Goal: Task Accomplishment & Management: Complete application form

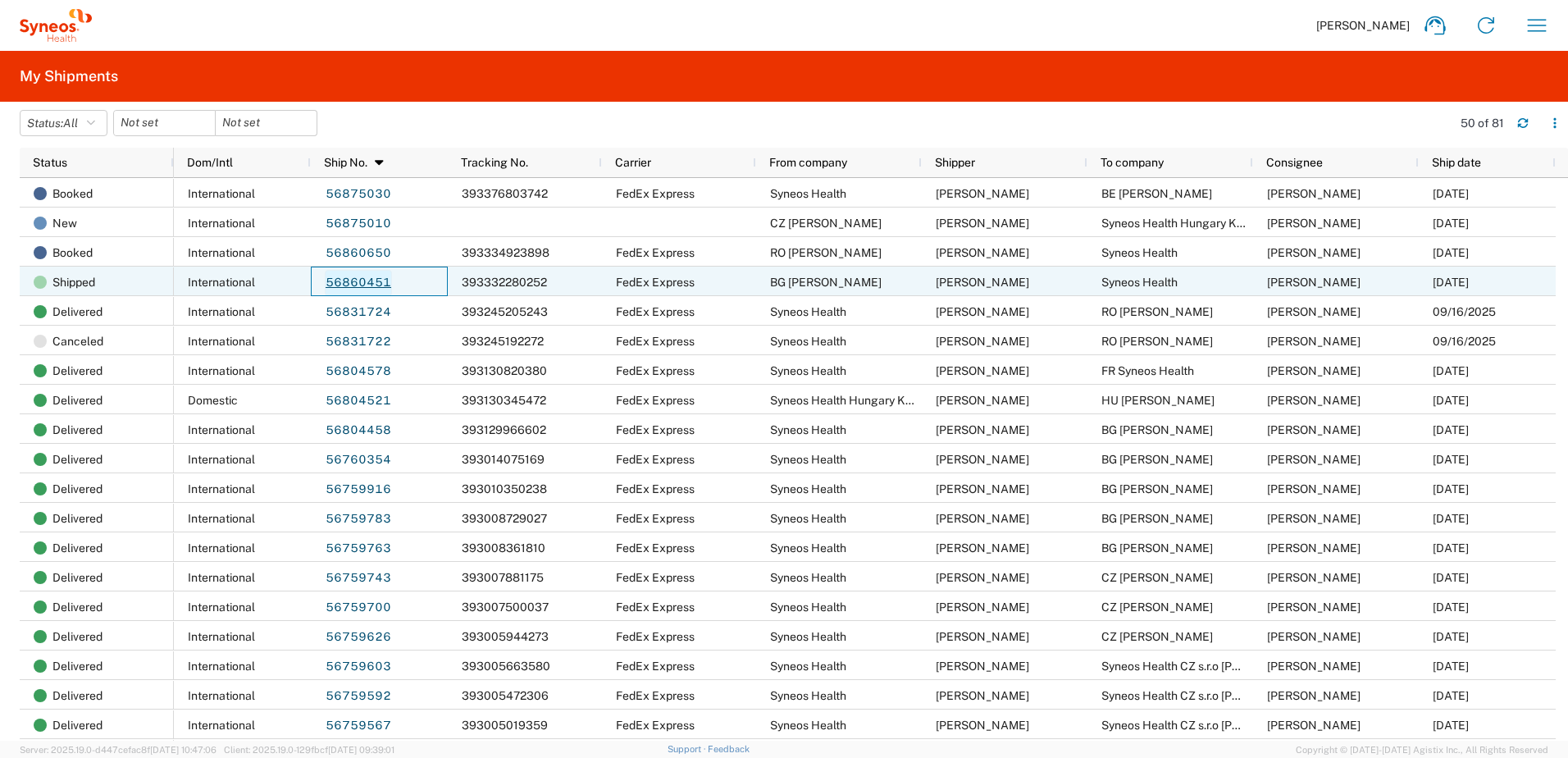
click at [353, 282] on link "56860451" at bounding box center [358, 283] width 67 height 26
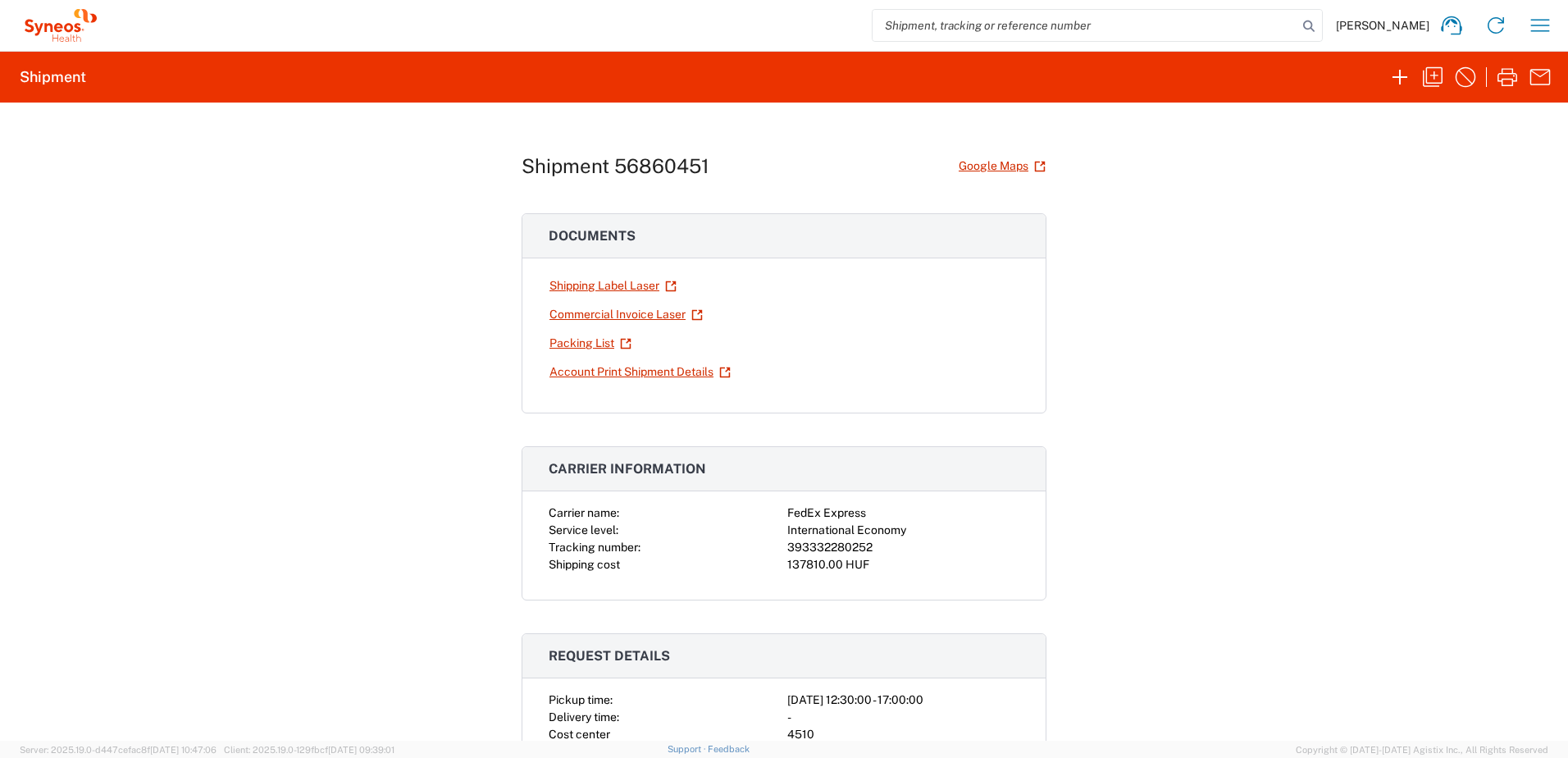
click at [184, 425] on div "Shipment 56860451 Google Maps Documents Shipping Label Laser Commercial Invoice…" at bounding box center [784, 421] width 1568 height 638
click at [1430, 81] on icon "button" at bounding box center [1433, 77] width 26 height 26
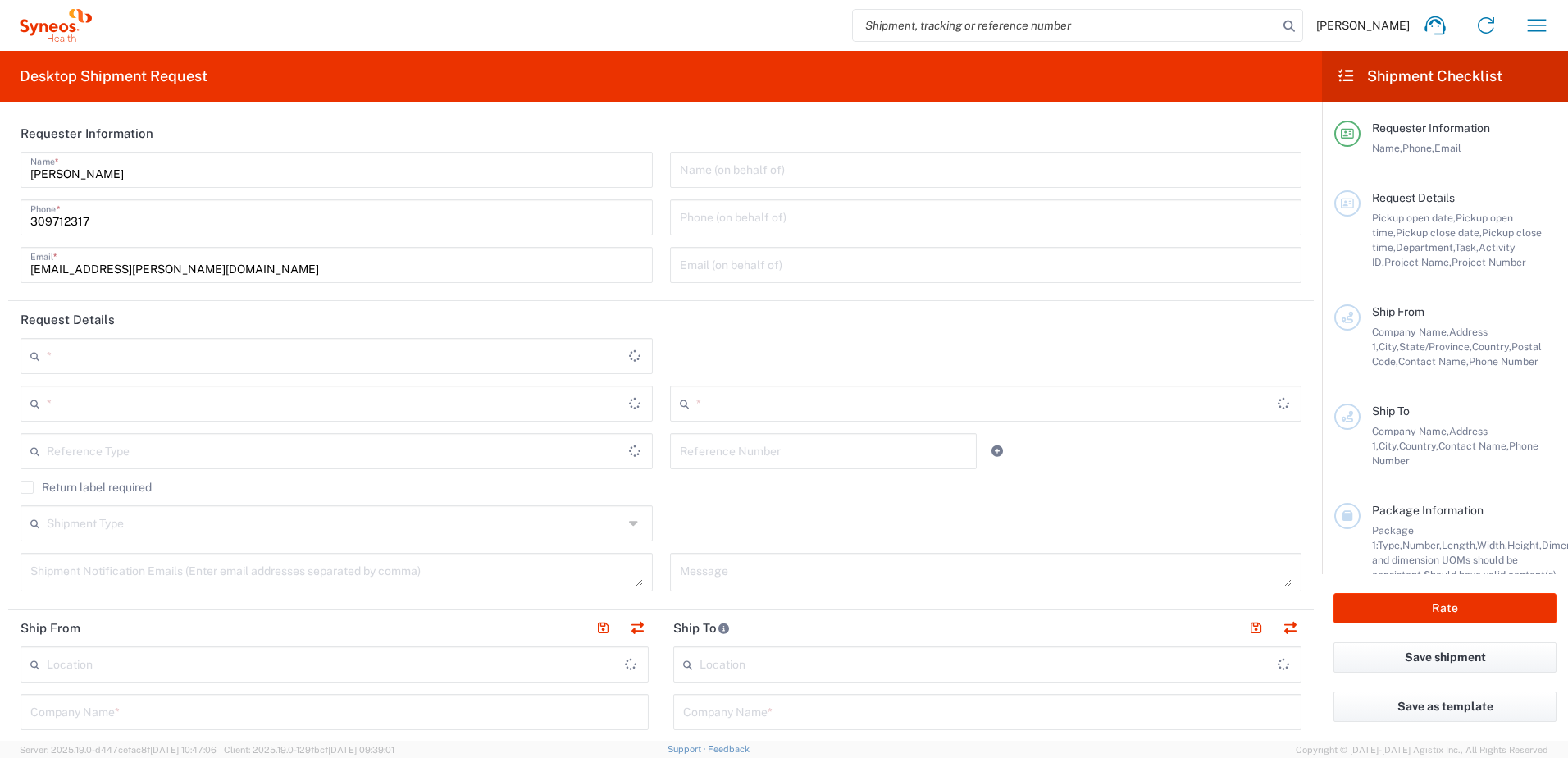
type input "Refresh"
type textarea "zsolt.varga@syneoshealth.com, Fixed_Assets_Helpdesk@syneoshealth.com"
type input "BG Rumen Naydenov"
type input "Pryaka Polyana 8,"
type input "Sofia"
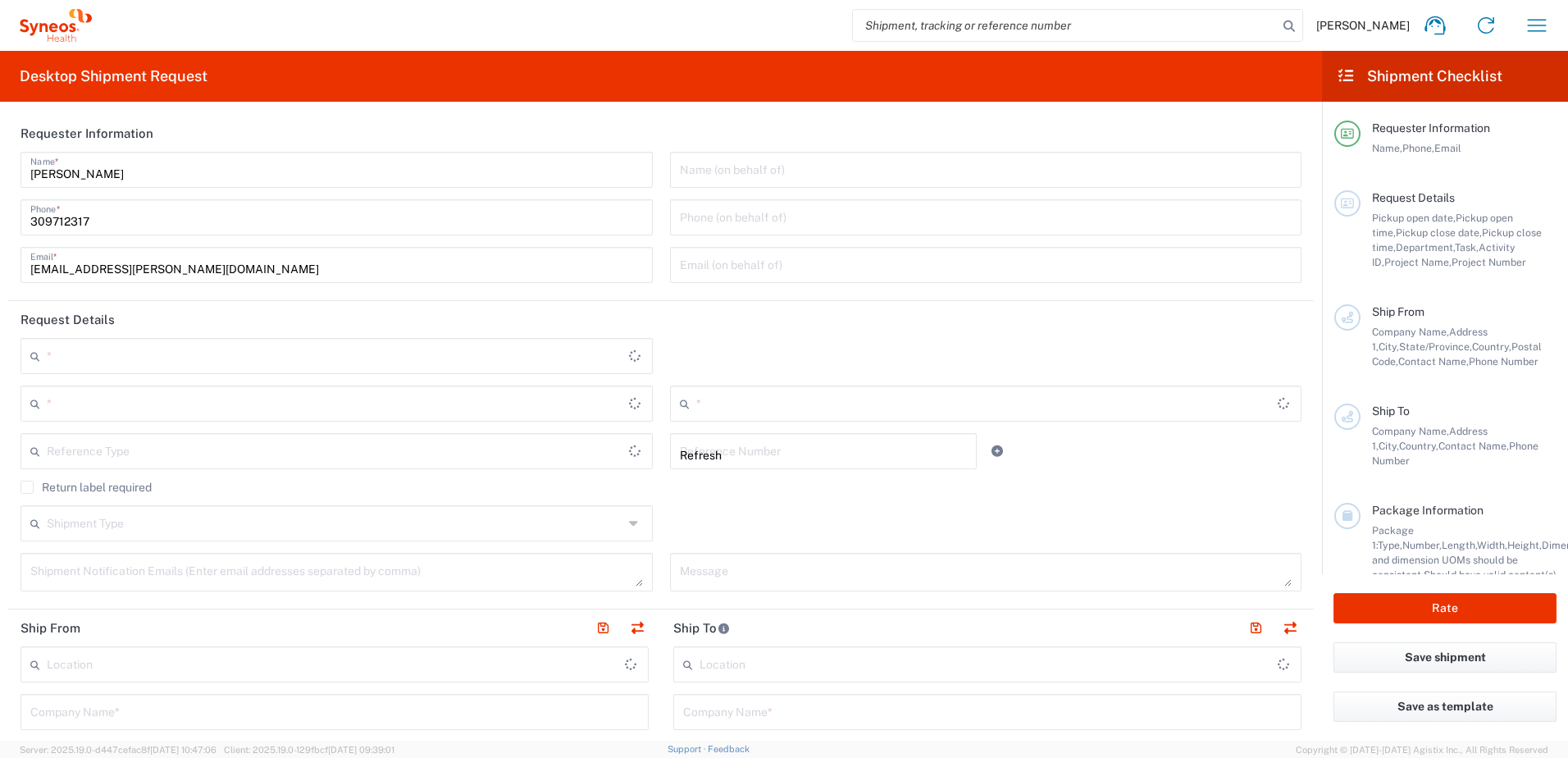
type input "1434"
type input "Rumen Naydenov"
type input "359 898 75 45 06"
type input "Syneos Health"
type input "Irinyi [PERSON_NAME] 4-20,B building"
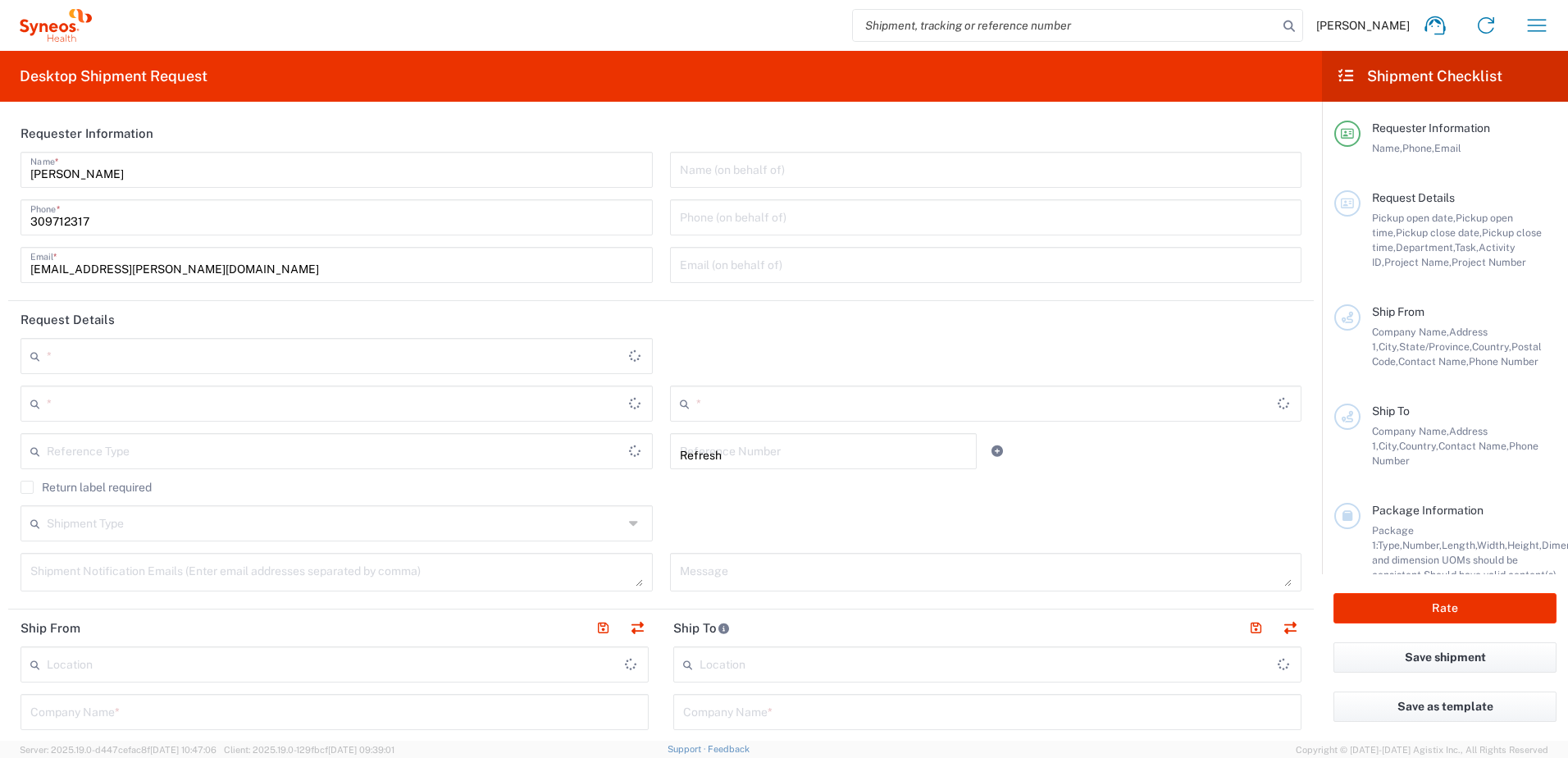
type input "2nd floor"
type input "[GEOGRAPHIC_DATA]"
type input "Hungary"
type input "1117"
type input "[PERSON_NAME]"
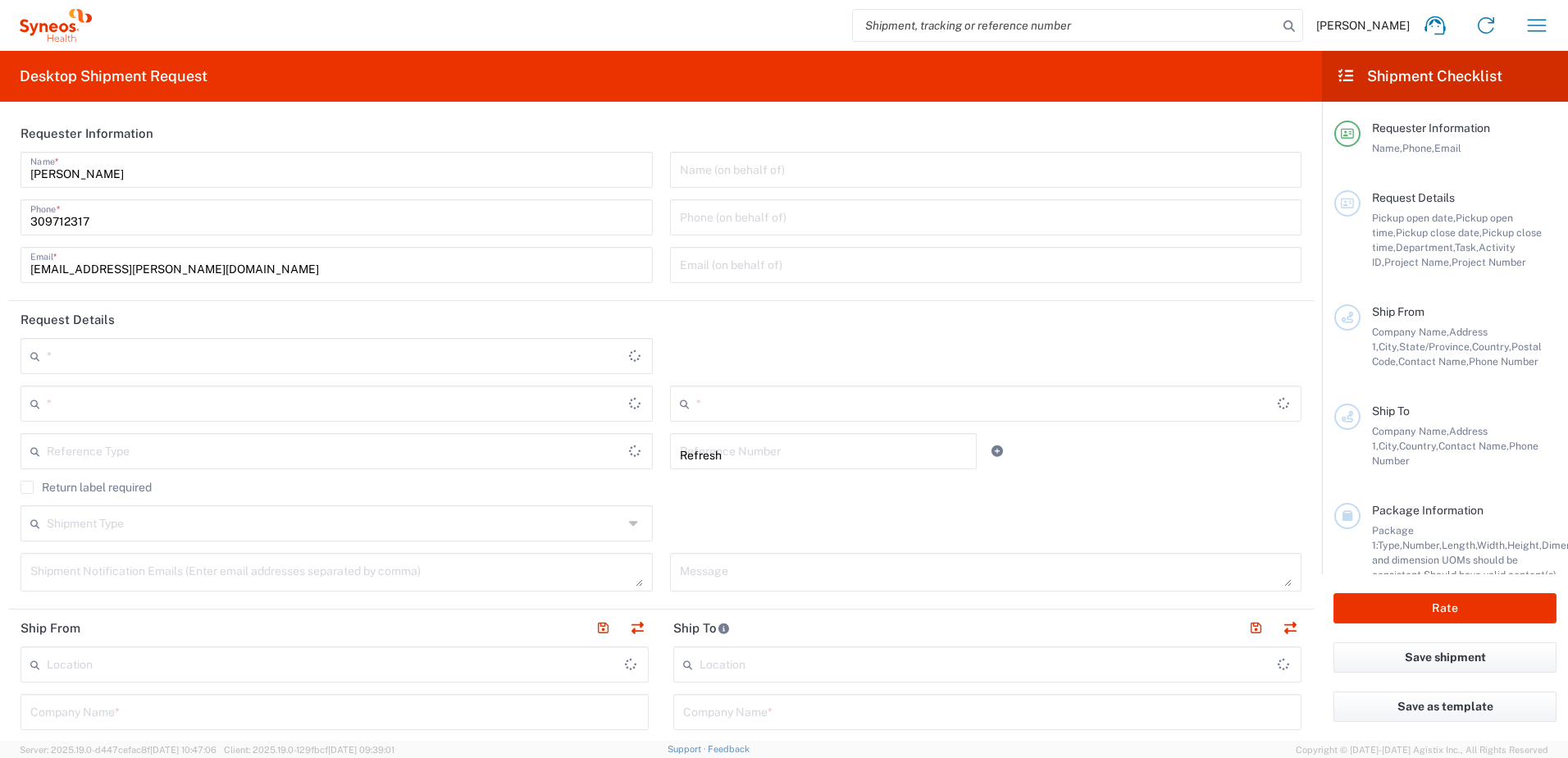
type input "309712317"
type input "[EMAIL_ADDRESS][PERSON_NAME][DOMAIN_NAME]"
type input "Sender/Shipper"
type input "Repair/Warranty"
type input "Sender/Shipper"
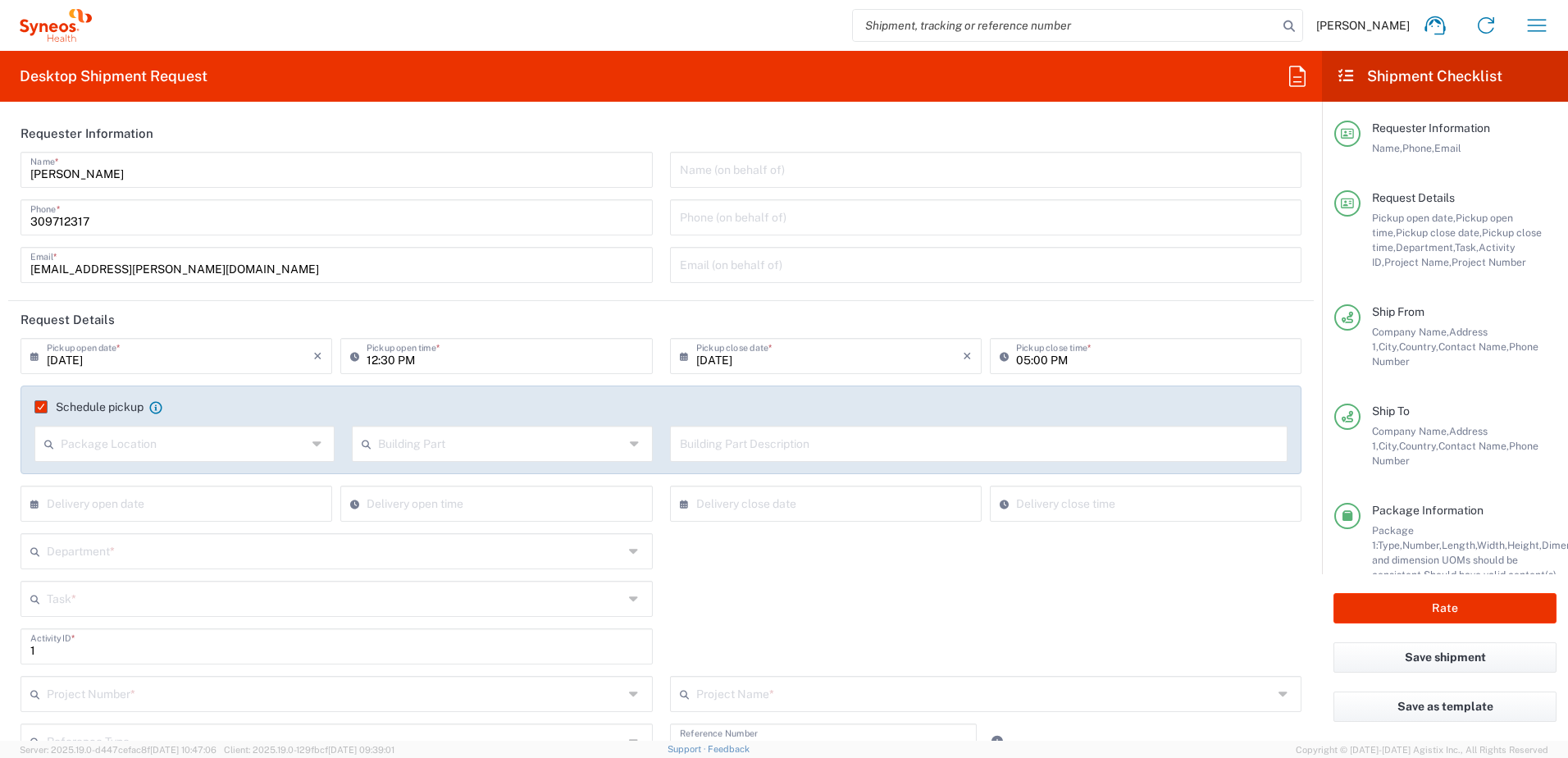
type input "Task"
type input "Bulgaria"
type input "Delivery Duty Paid"
type input "Your Packaging"
type input "**6183 DEPARTMENTAL EXPENSE"
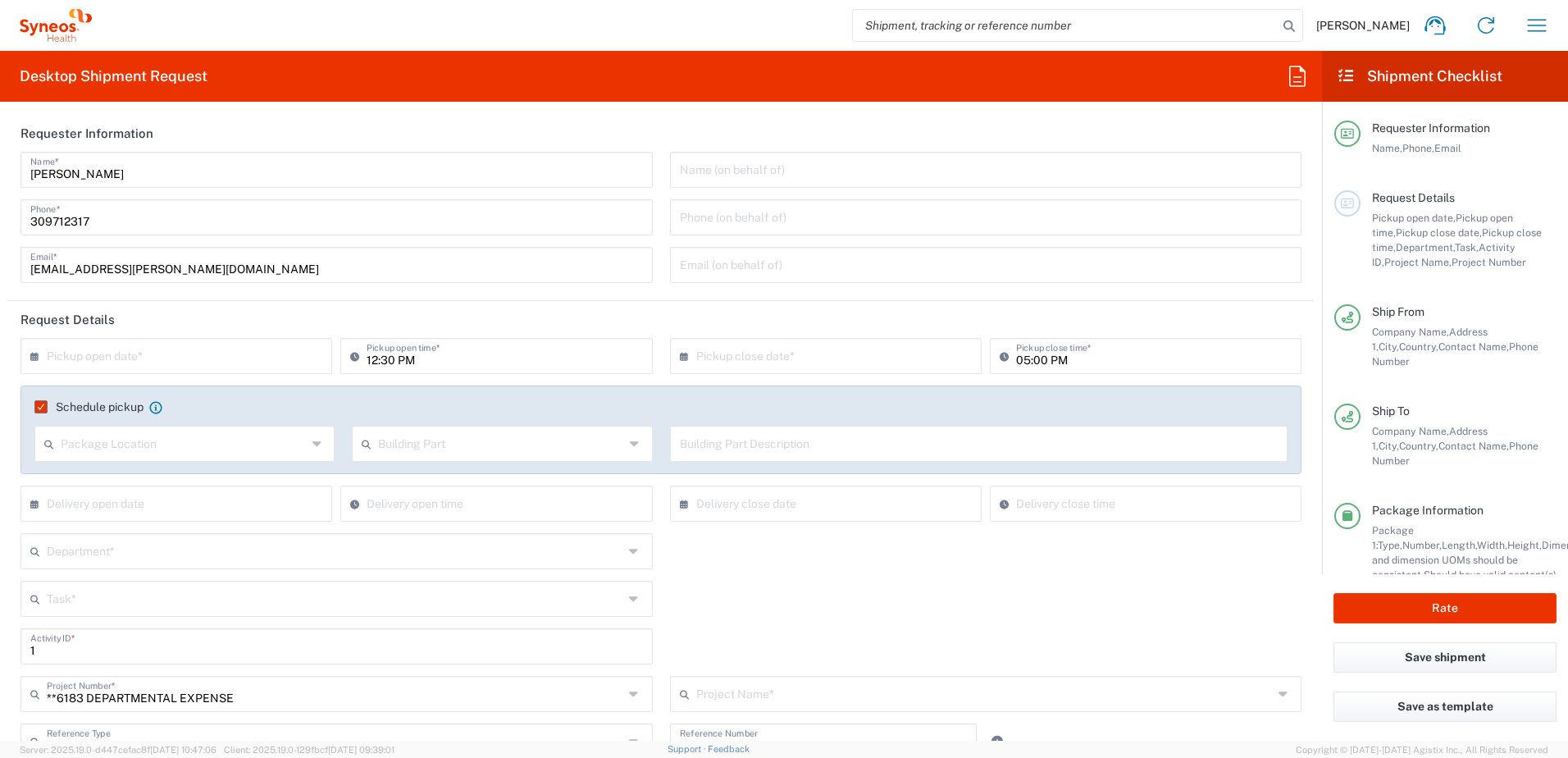
type input "Syneos Health Hungary Kft."
type input "6183"
type input "4510"
click at [209, 353] on input "text" at bounding box center [180, 354] width 267 height 29
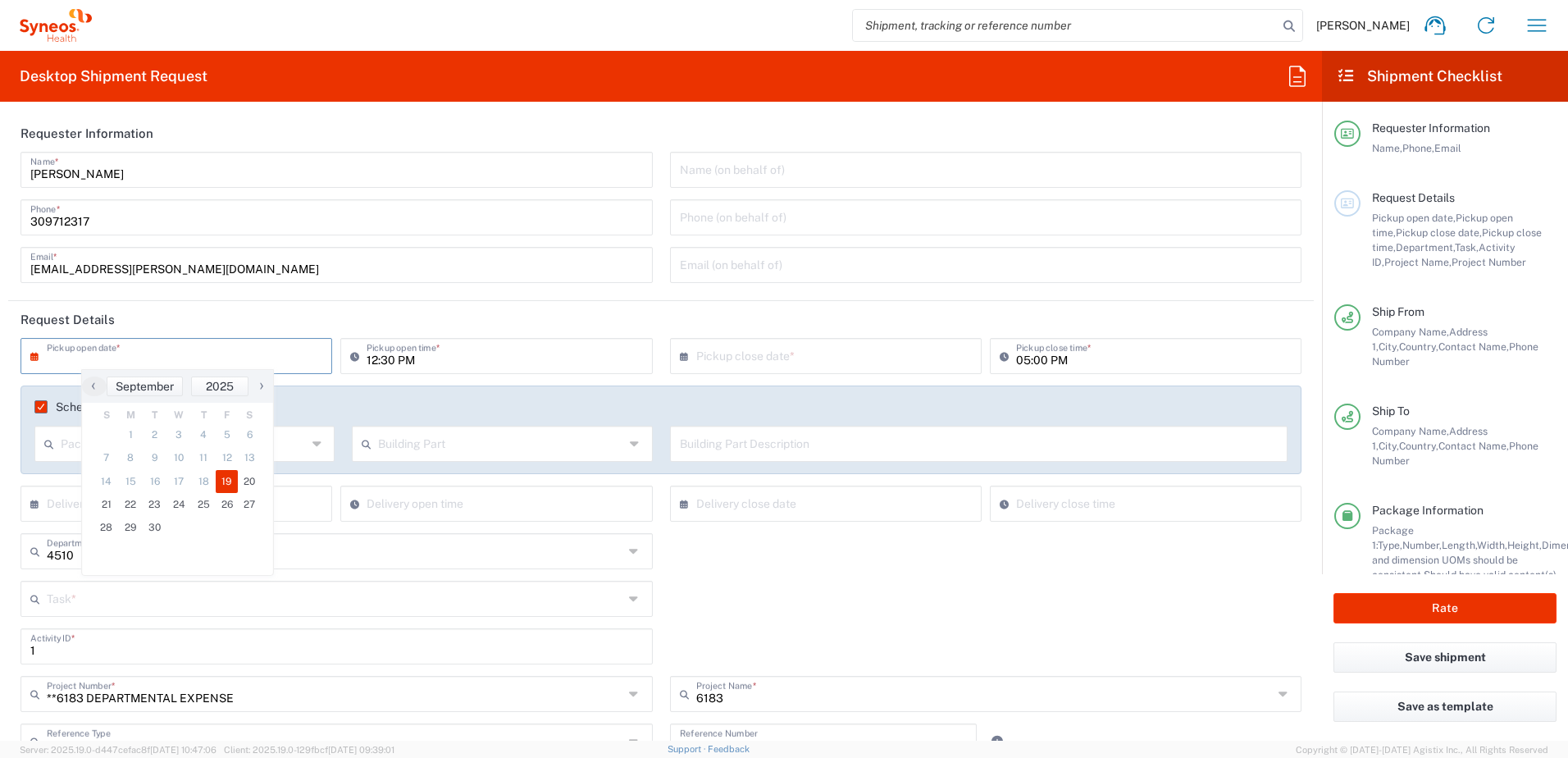
click at [227, 483] on span "19" at bounding box center [227, 481] width 23 height 23
type input "09/19/2025"
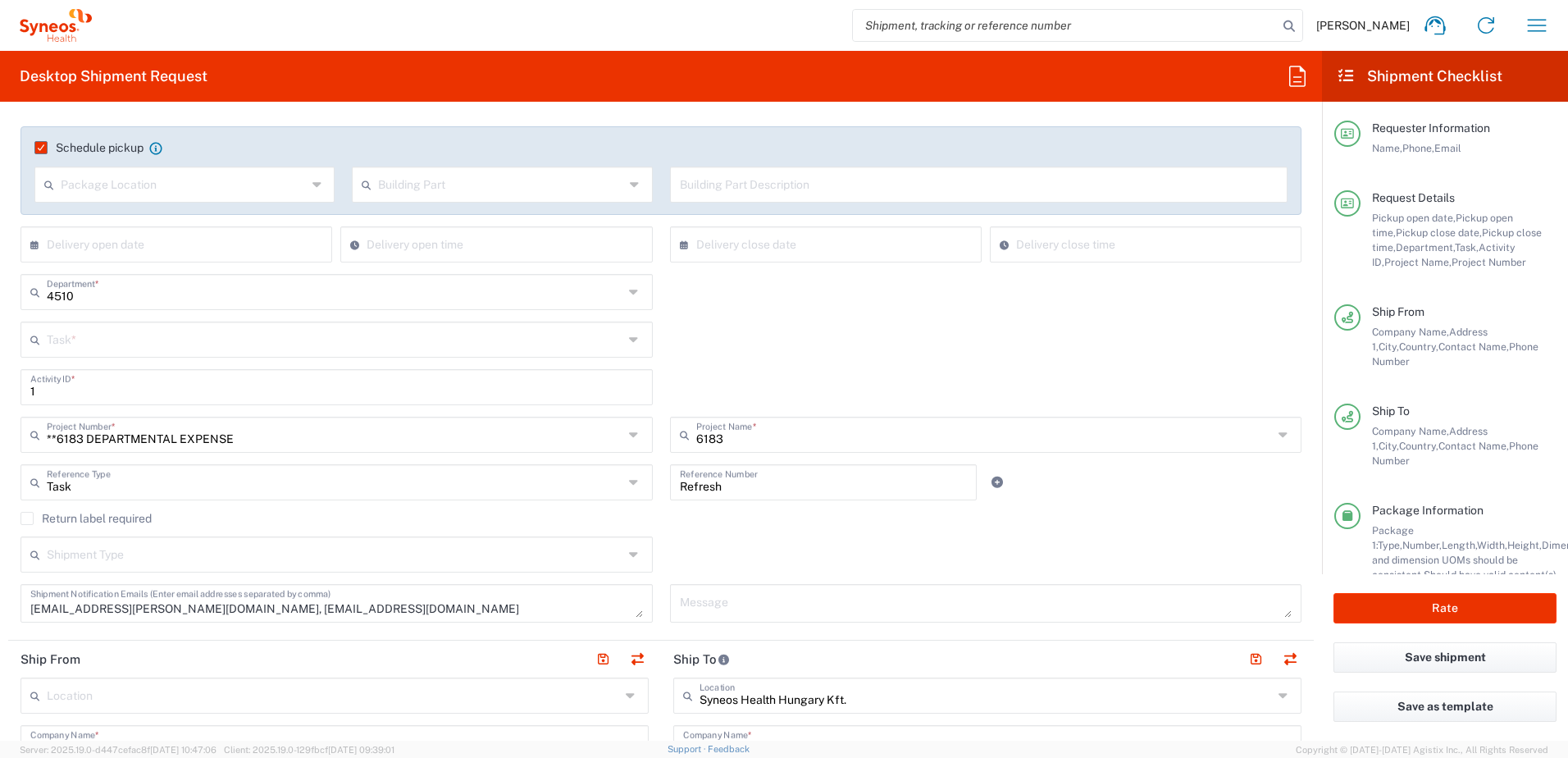
scroll to position [547, 0]
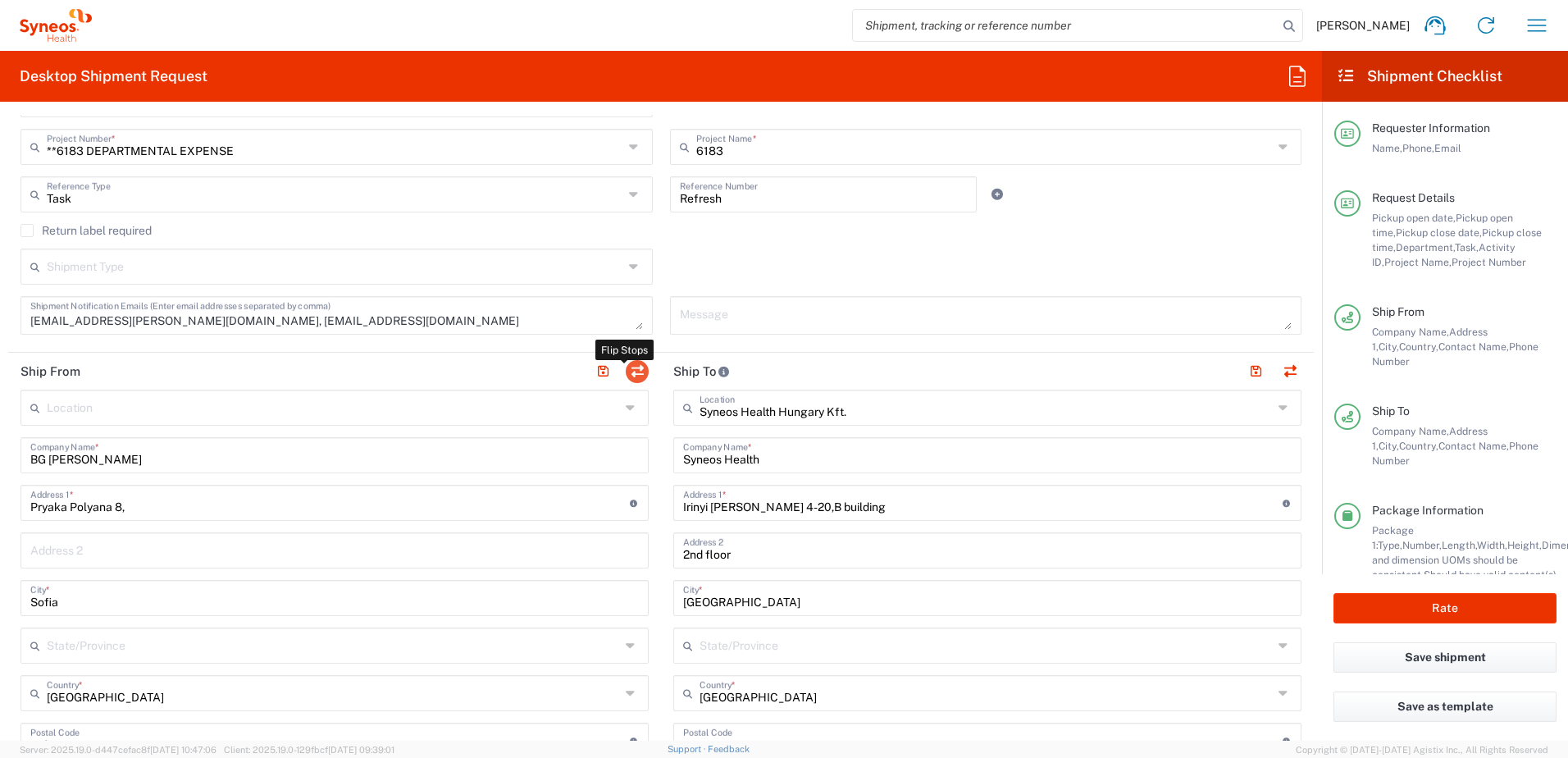
click at [632, 368] on button "button" at bounding box center [637, 372] width 23 height 23
type input "Syneos Health Hungary Kft."
type input "Syneos Health"
type input "Irinyi [PERSON_NAME] 4-20,B building"
type input "2nd floor"
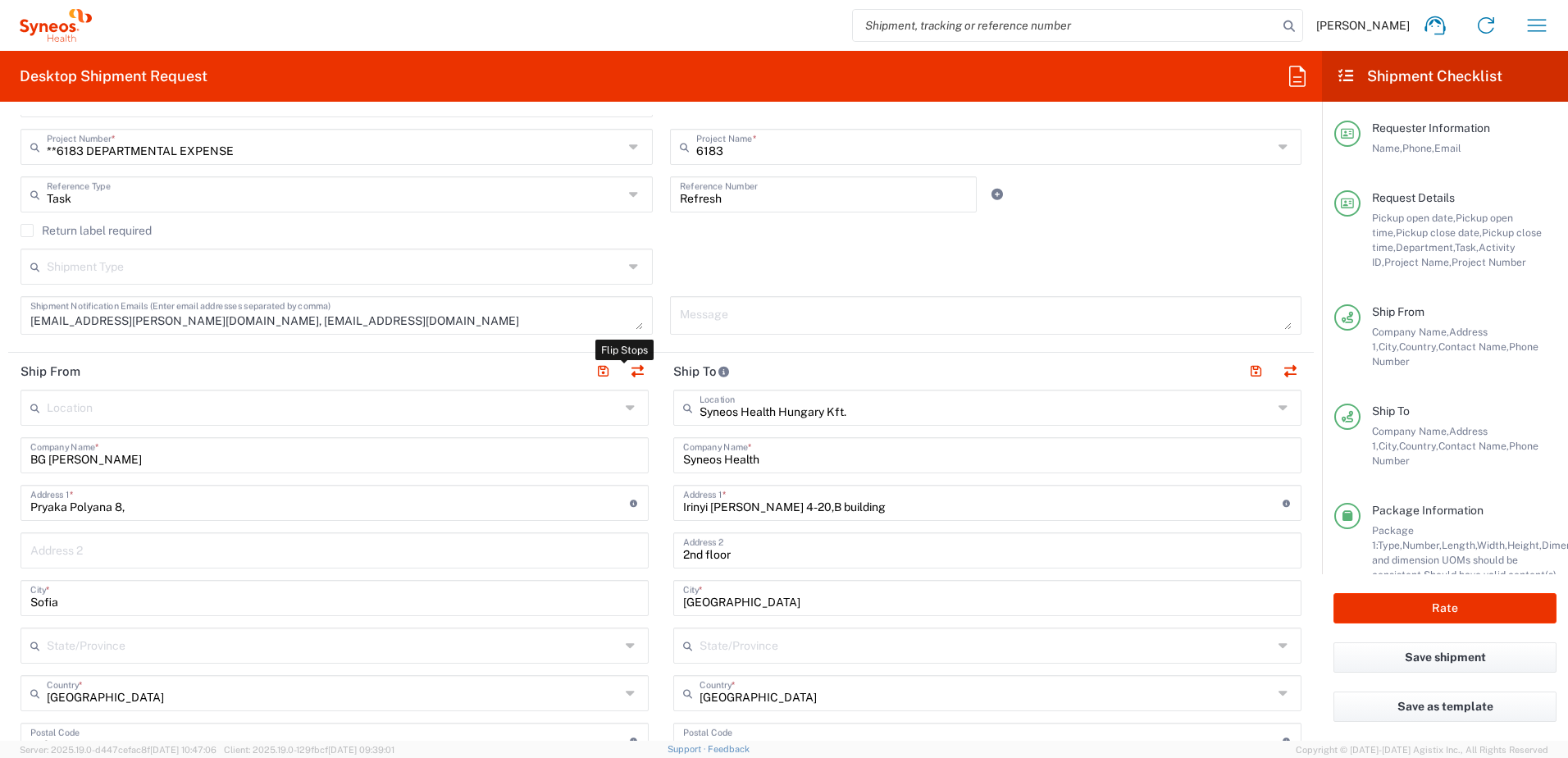
type input "[GEOGRAPHIC_DATA]"
type input "Hungary"
type input "1117"
type input "[PERSON_NAME]"
type input "309712317"
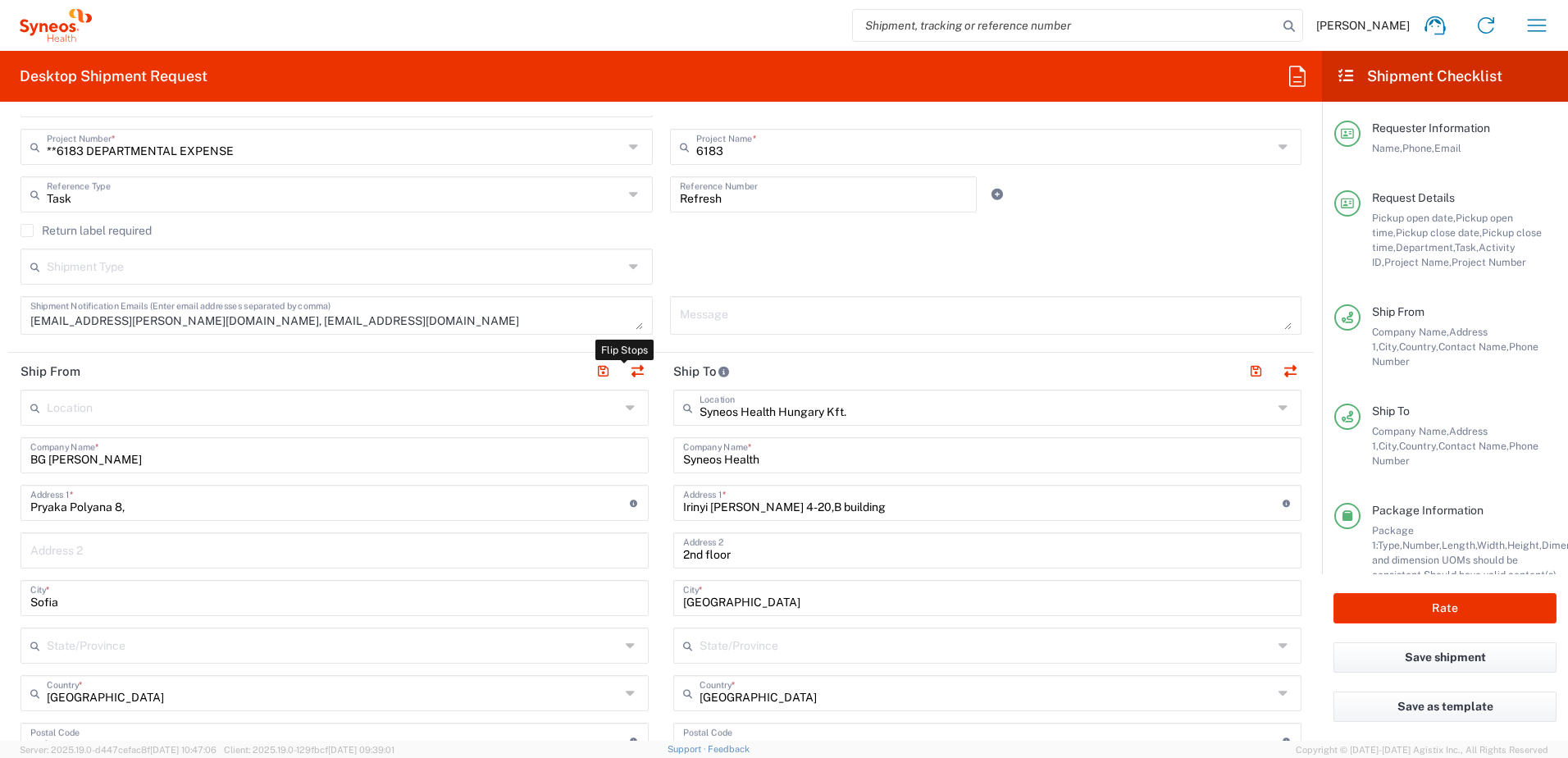
type input "[EMAIL_ADDRESS][PERSON_NAME][DOMAIN_NAME]"
type input "BG Rumen Naydenov"
type input "Pryaka Polyana 8,"
type input "Sofia"
type input "Bulgaria"
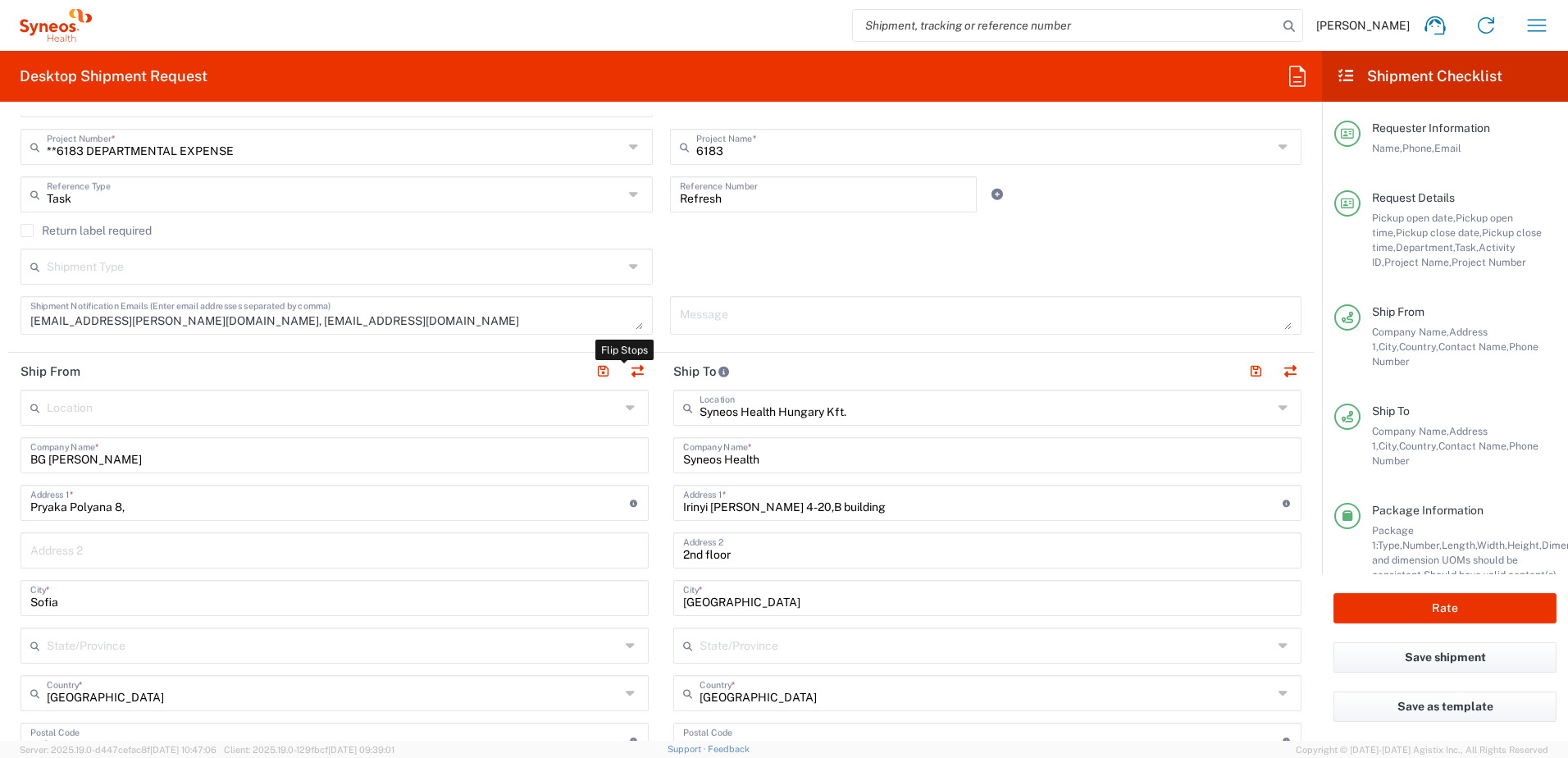
type input "1434"
type input "Rumen Naydenov"
type input "359 898 75 45 06"
type input "Sender/Shipper"
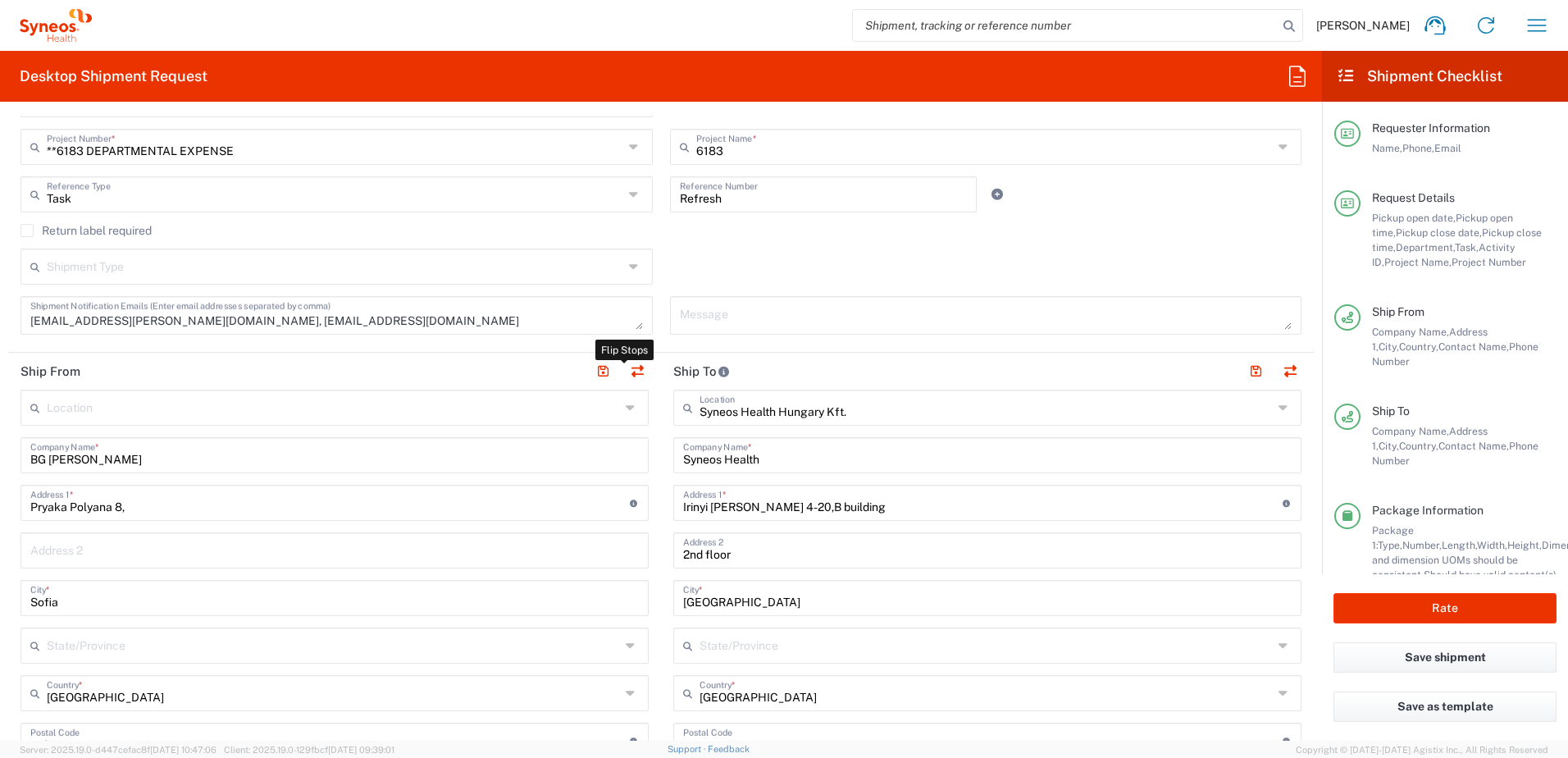
type input "Delivery Duty Paid"
type input "HU 24901833"
type input "EORI"
type input "CZ26186152"
type input "CZ 26186152"
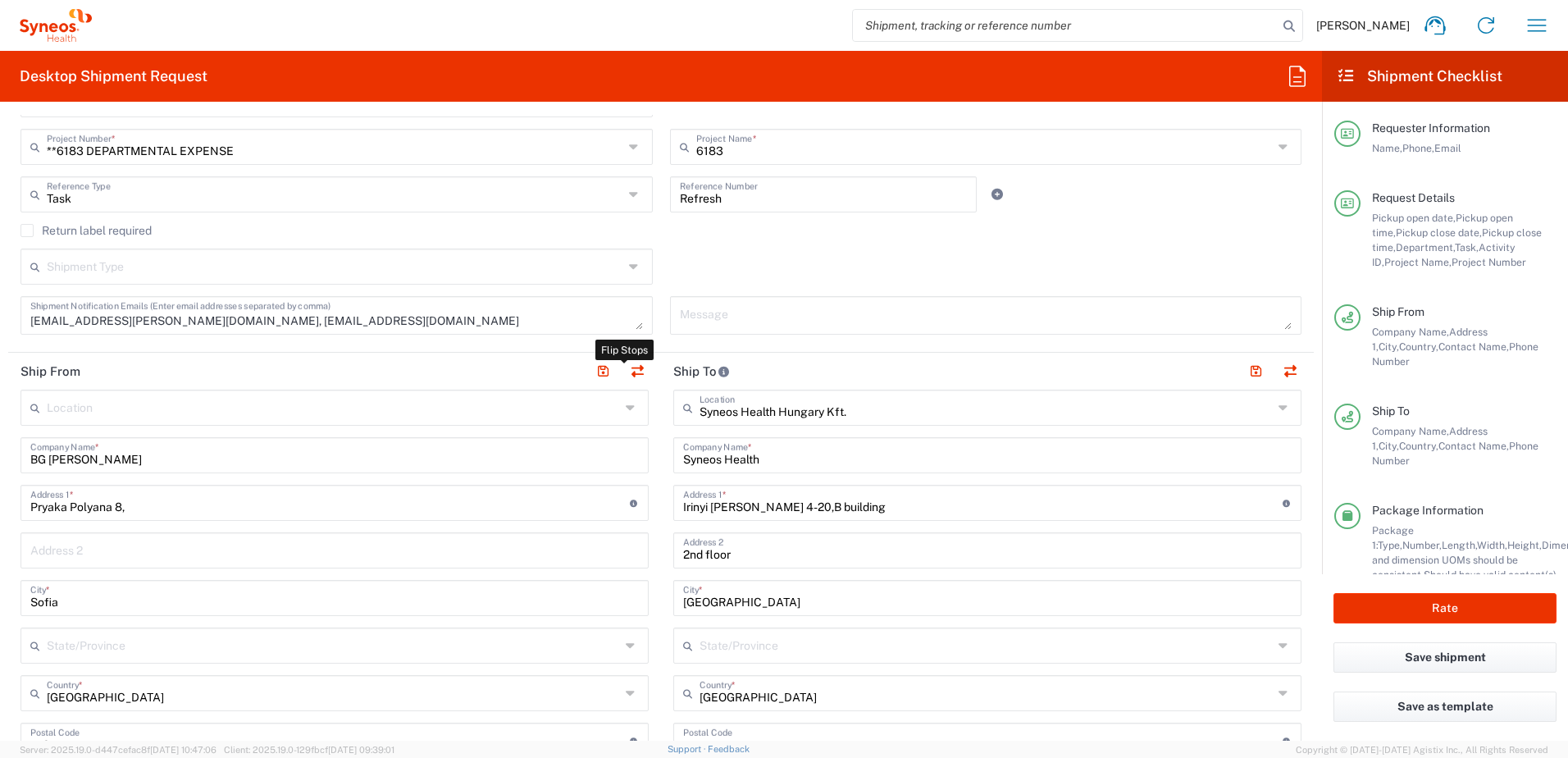
type input "TIN"
type input "26186152"
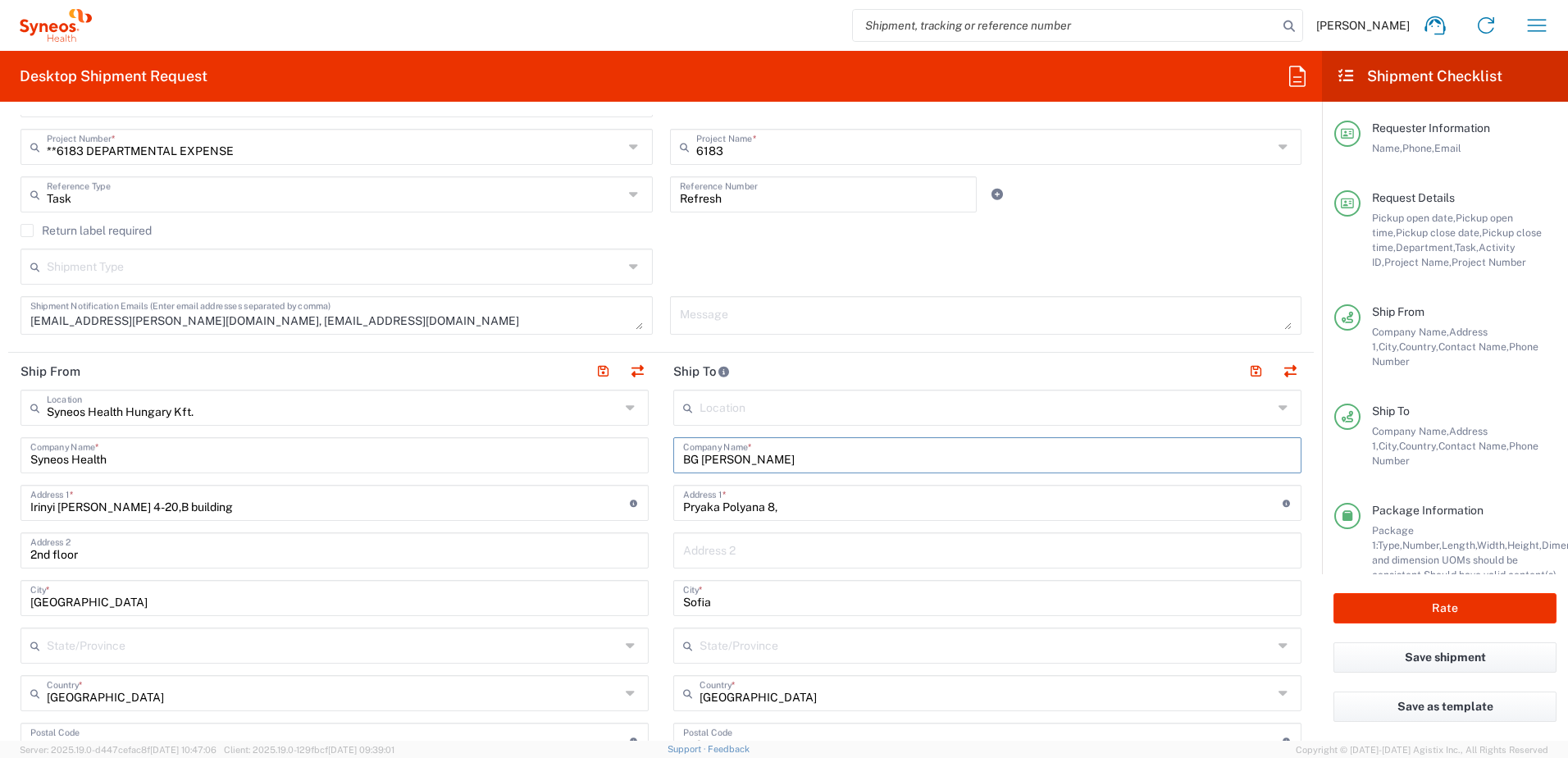
drag, startPoint x: 696, startPoint y: 460, endPoint x: 840, endPoint y: 460, distance: 144.0
click at [840, 460] on input "BG Rumen Naydenov" at bounding box center [987, 453] width 609 height 29
paste input "Elvira Nikolova"
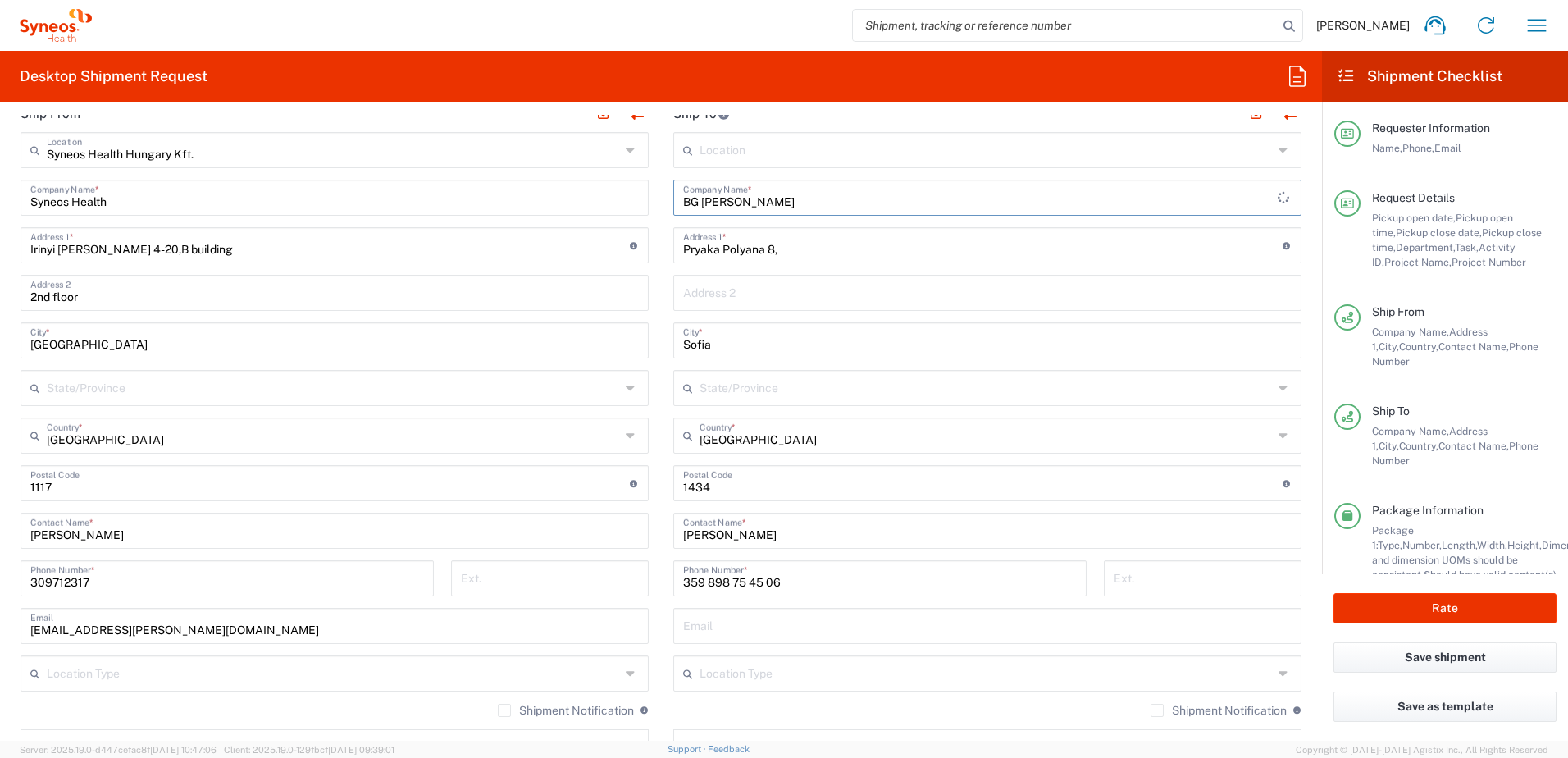
scroll to position [821, 0]
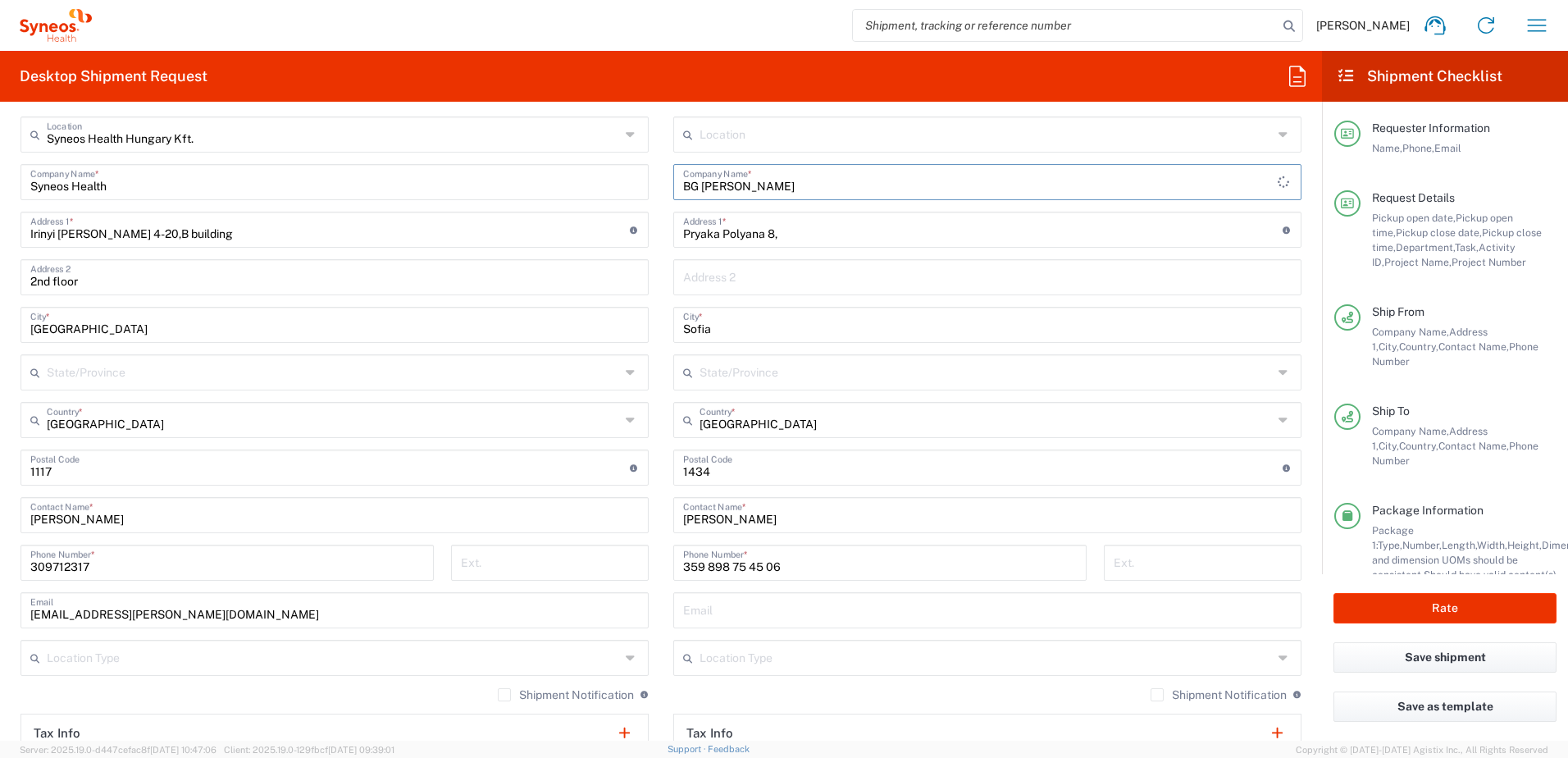
type input "BG Elvira Nikolova"
drag, startPoint x: 778, startPoint y: 522, endPoint x: 608, endPoint y: 498, distance: 171.7
click at [590, 518] on div "Ship From Syneos Health Hungary Kft. Location Syneos Health Hungary Kft. Addiso…" at bounding box center [661, 470] width 1306 height 780
paste input "Elvira Nikolova"
type input "Elvira Nikolova"
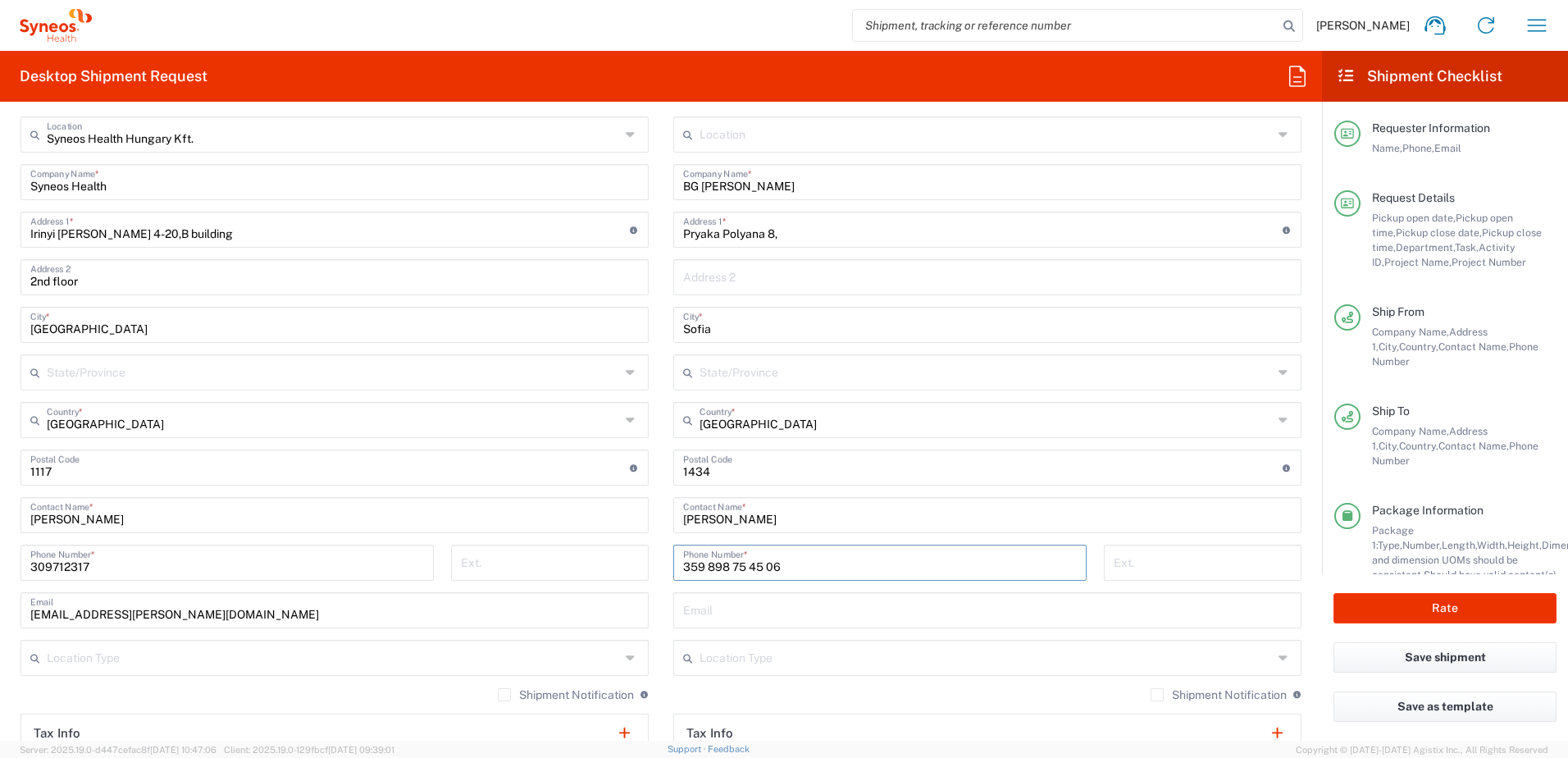
drag, startPoint x: 800, startPoint y: 570, endPoint x: 576, endPoint y: 568, distance: 224.0
click at [580, 567] on div "Ship From Syneos Health Hungary Kft. Location Syneos Health Hungary Kft. Addiso…" at bounding box center [661, 470] width 1306 height 780
paste input "+359 885 939 074"
type input "+359 885 939 074"
drag, startPoint x: 755, startPoint y: 230, endPoint x: 557, endPoint y: 237, distance: 198.1
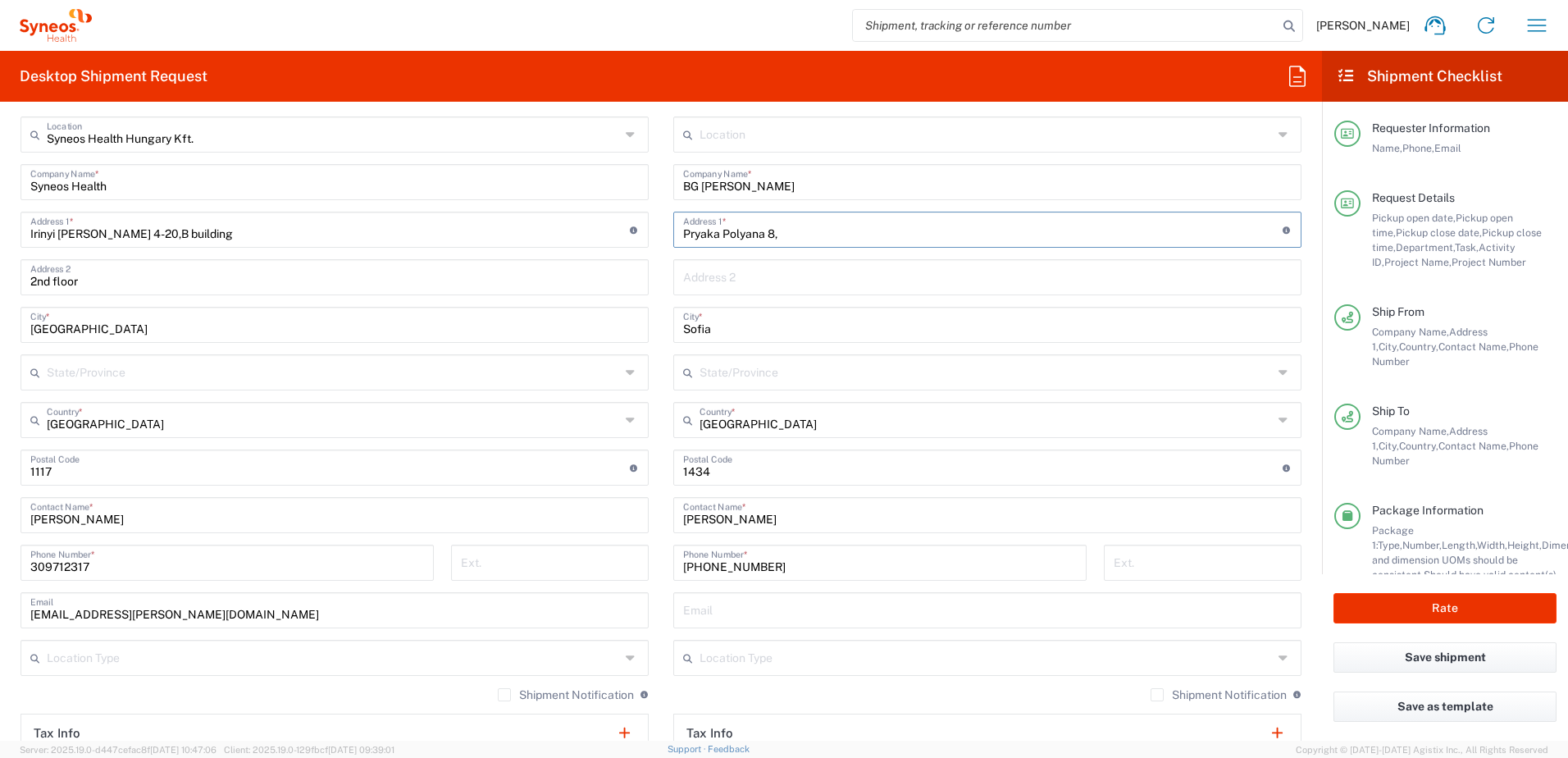
click at [582, 230] on div "Ship From Syneos Health Hungary Kft. Location Syneos Health Hungary Kft. Addiso…" at bounding box center [661, 470] width 1306 height 780
paste input "7 Briast str"
type input "7 Briast str"
drag, startPoint x: 712, startPoint y: 471, endPoint x: 644, endPoint y: 469, distance: 68.0
click at [644, 469] on div "Ship From Syneos Health Hungary Kft. Location Syneos Health Hungary Kft. Addiso…" at bounding box center [661, 470] width 1306 height 780
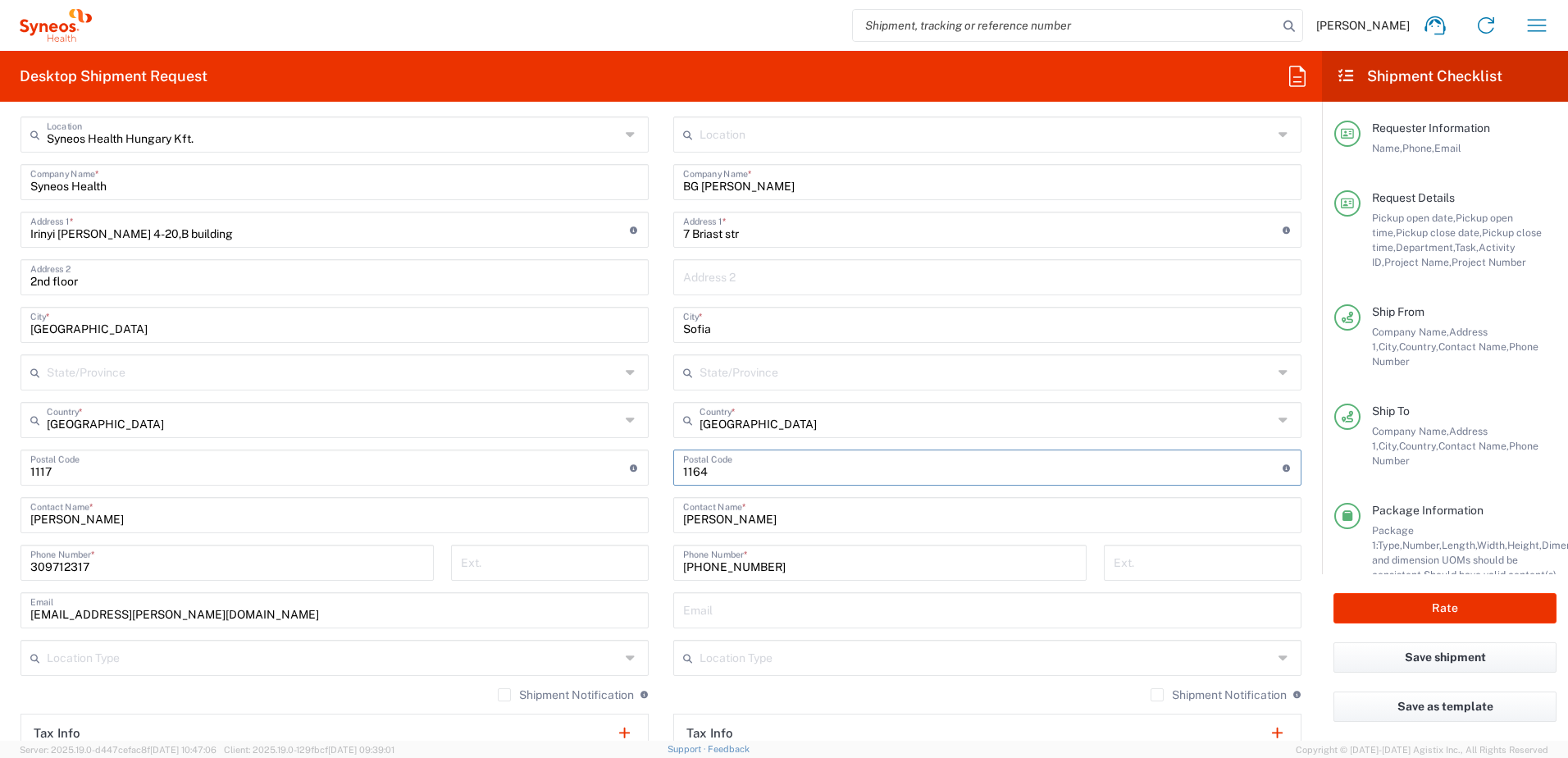
type input "1164"
click at [661, 513] on main "Location Addison Whitney LLC-Morrisvile NC US Barcelona-Syneos Health BioSector…" at bounding box center [987, 484] width 653 height 736
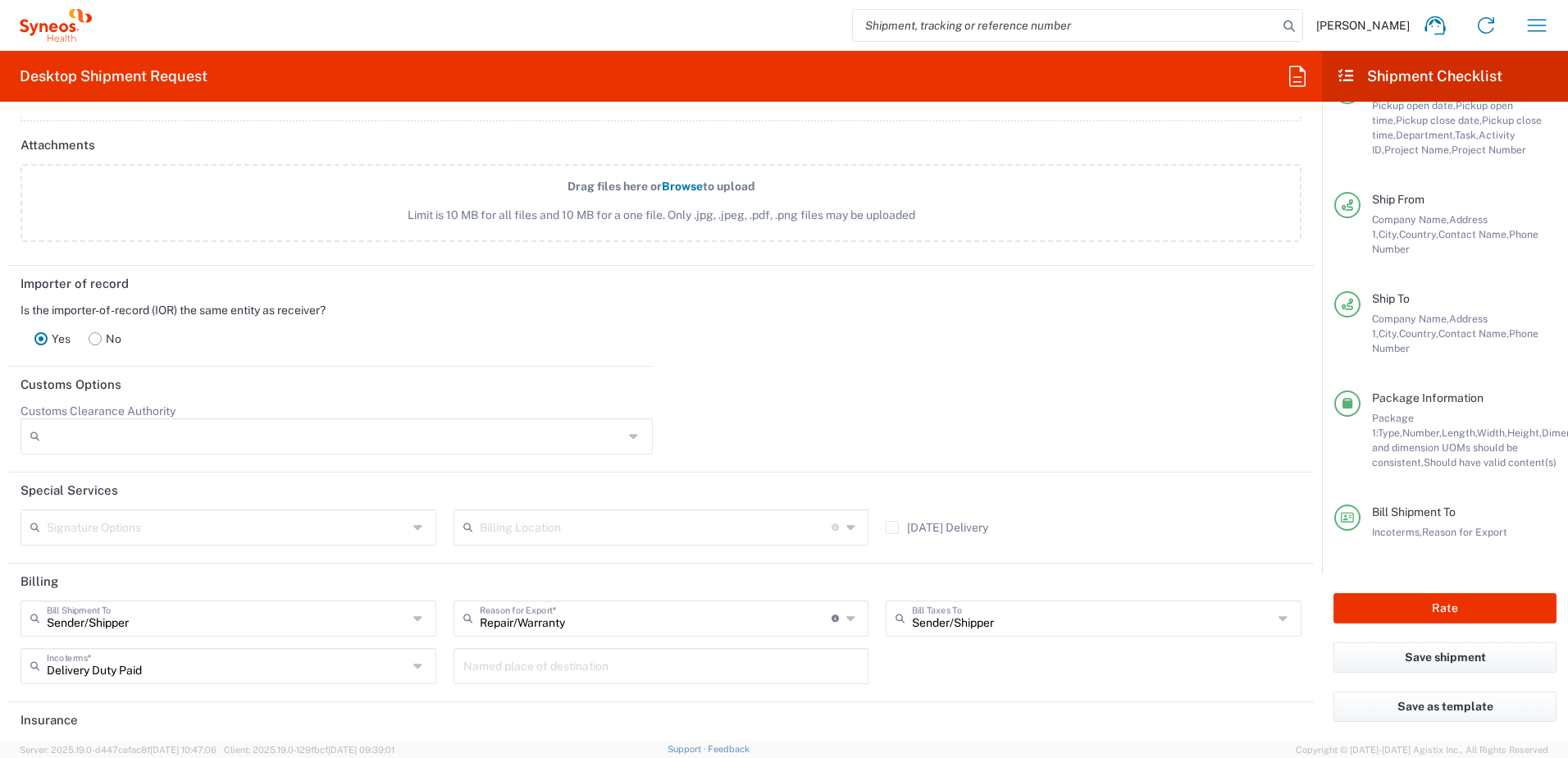
scroll to position [0, 0]
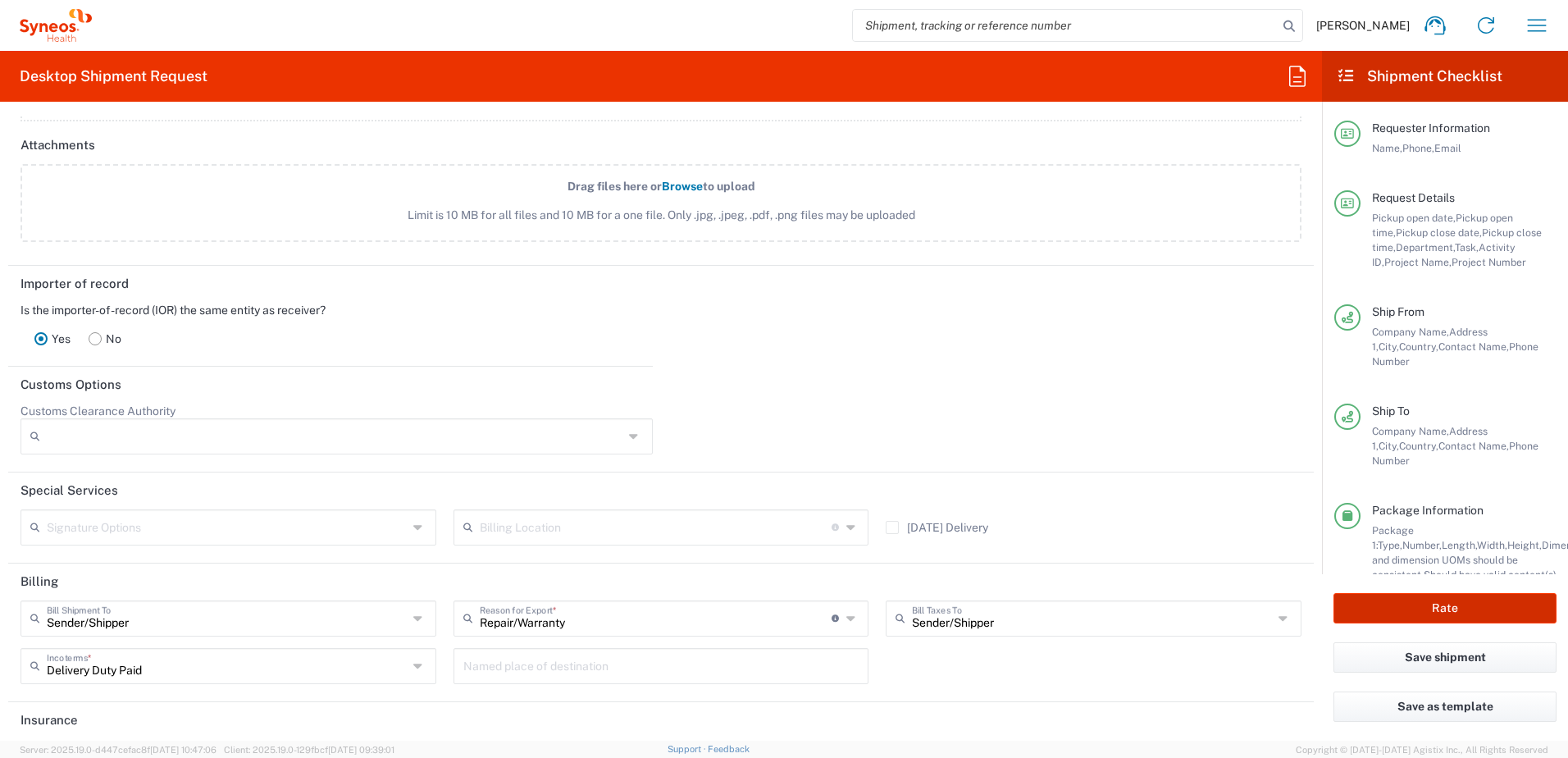
click at [1434, 602] on button "Rate" at bounding box center [1445, 608] width 223 height 30
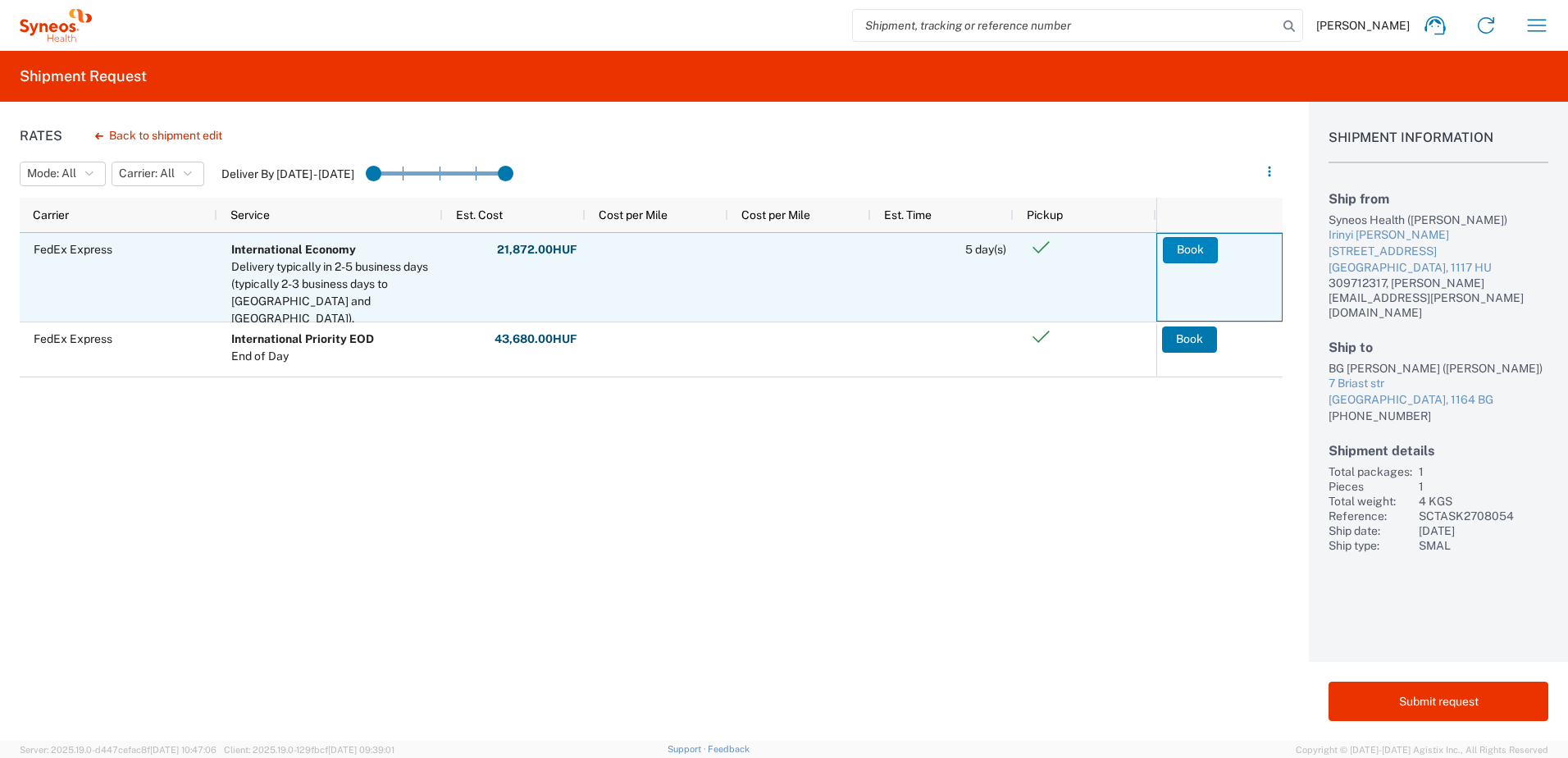
click at [1202, 247] on button "Book" at bounding box center [1190, 250] width 55 height 26
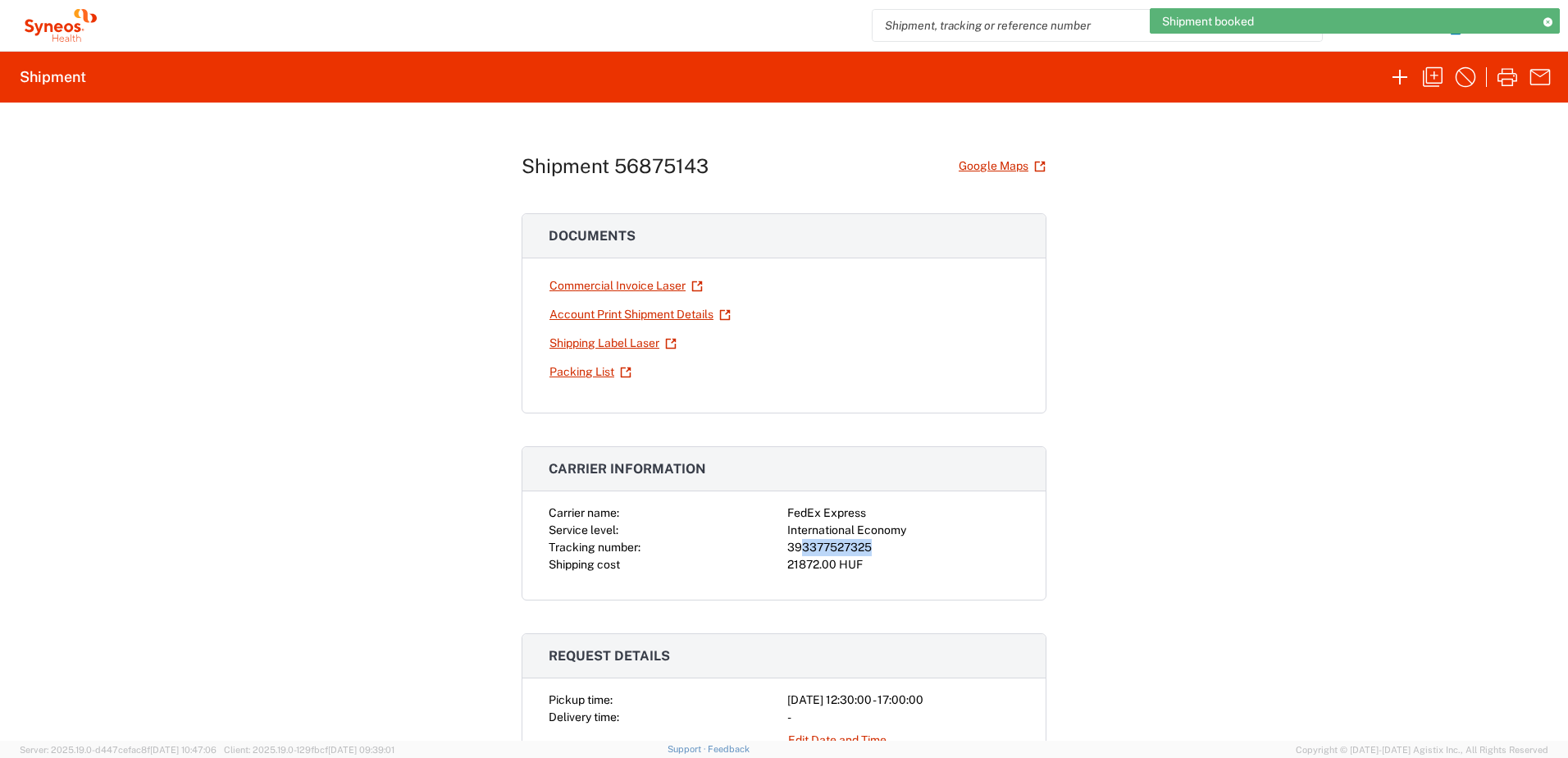
drag, startPoint x: 867, startPoint y: 548, endPoint x: 795, endPoint y: 545, distance: 72.1
click at [795, 545] on div "393377527325" at bounding box center [903, 548] width 232 height 17
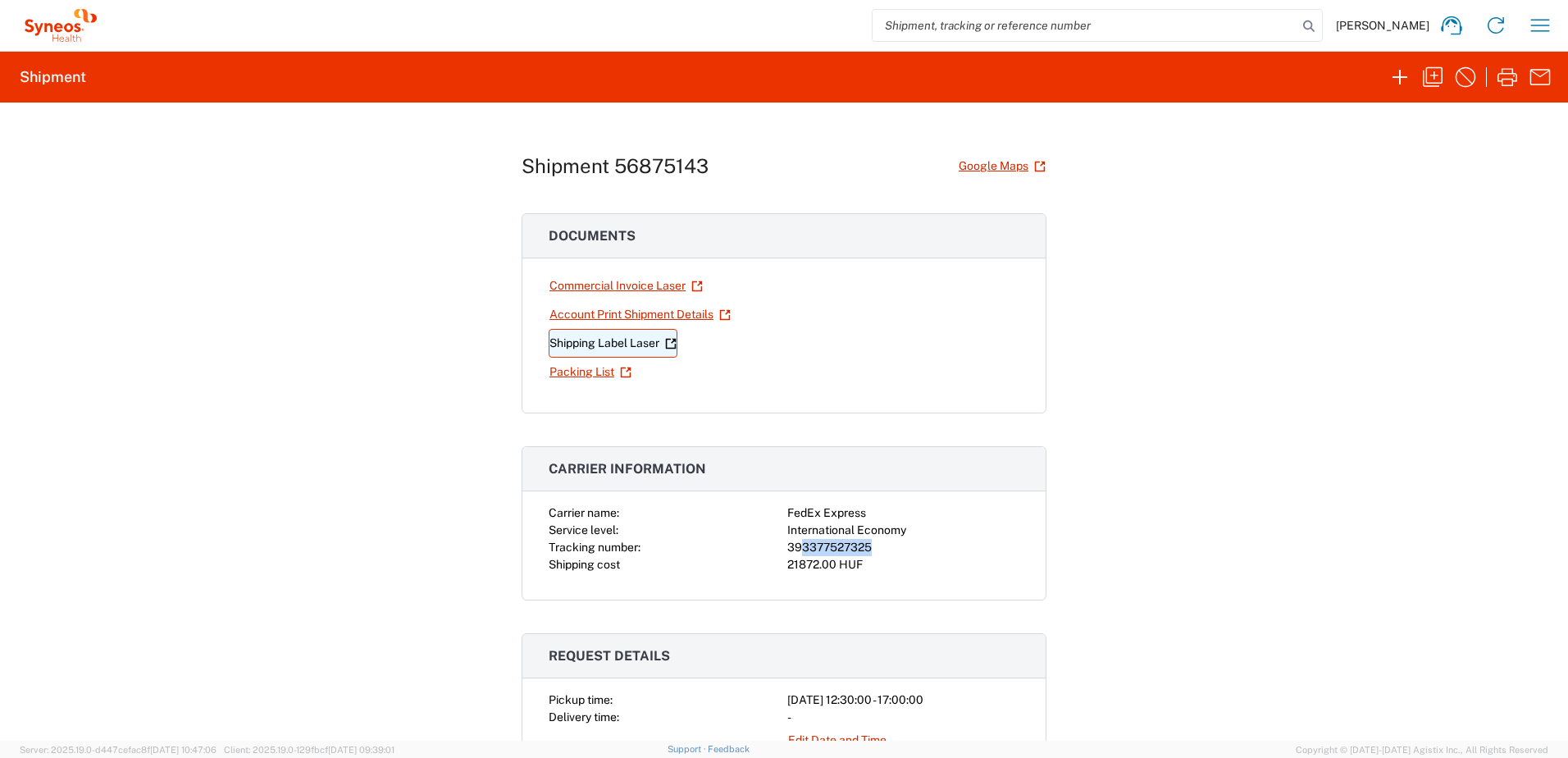
click at [591, 338] on link "Shipping Label Laser" at bounding box center [613, 343] width 128 height 29
click at [880, 543] on div "393377527325" at bounding box center [903, 548] width 232 height 17
drag, startPoint x: 873, startPoint y: 545, endPoint x: 780, endPoint y: 545, distance: 93.0
click at [780, 545] on div "Carrier name: FedEx Express Service level: International Economy Tracking numbe…" at bounding box center [784, 538] width 471 height 69
copy div "393377527325"
